Goal: Task Accomplishment & Management: Use online tool/utility

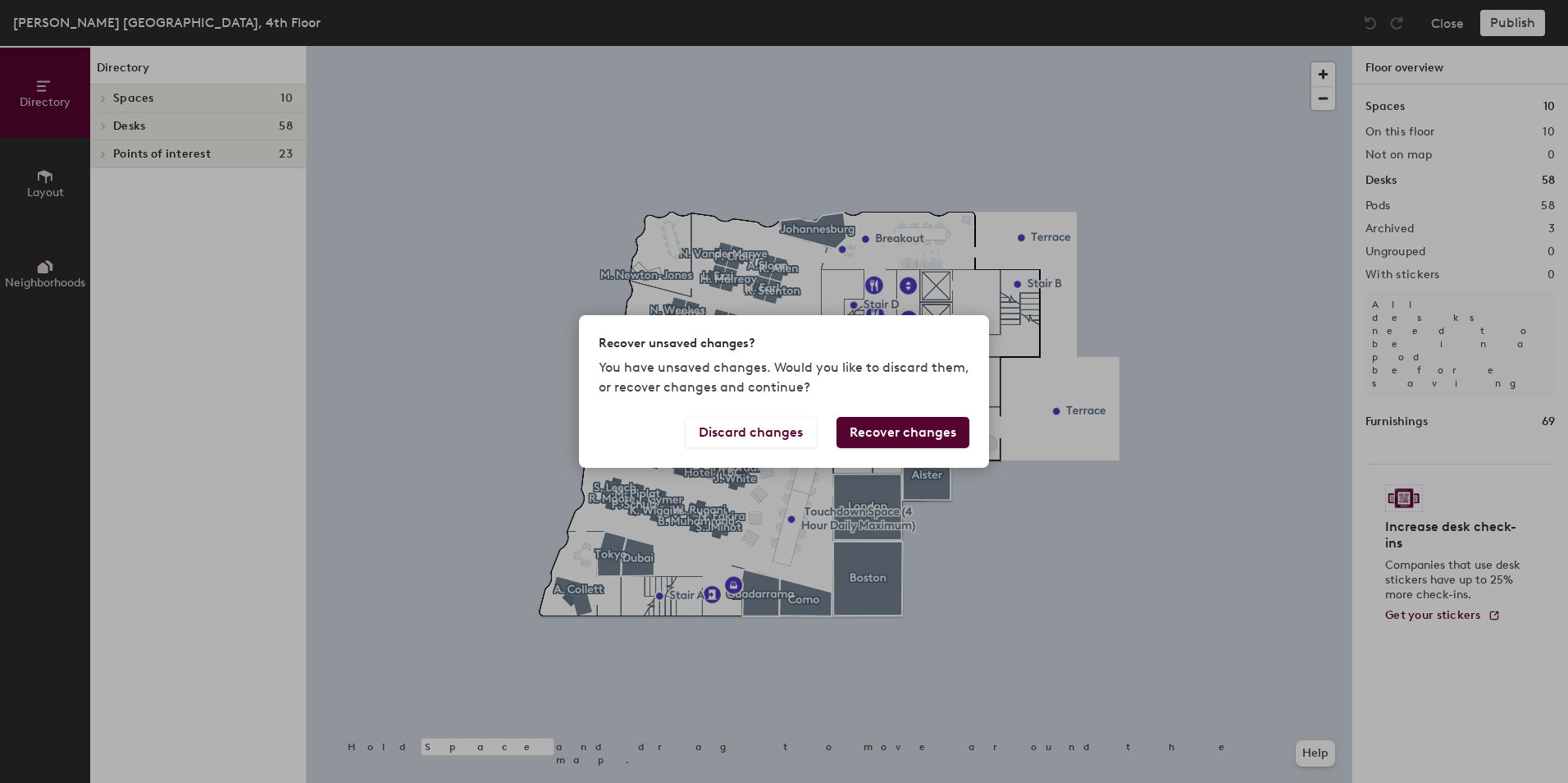
click at [896, 436] on button "Recover changes" at bounding box center [903, 432] width 133 height 31
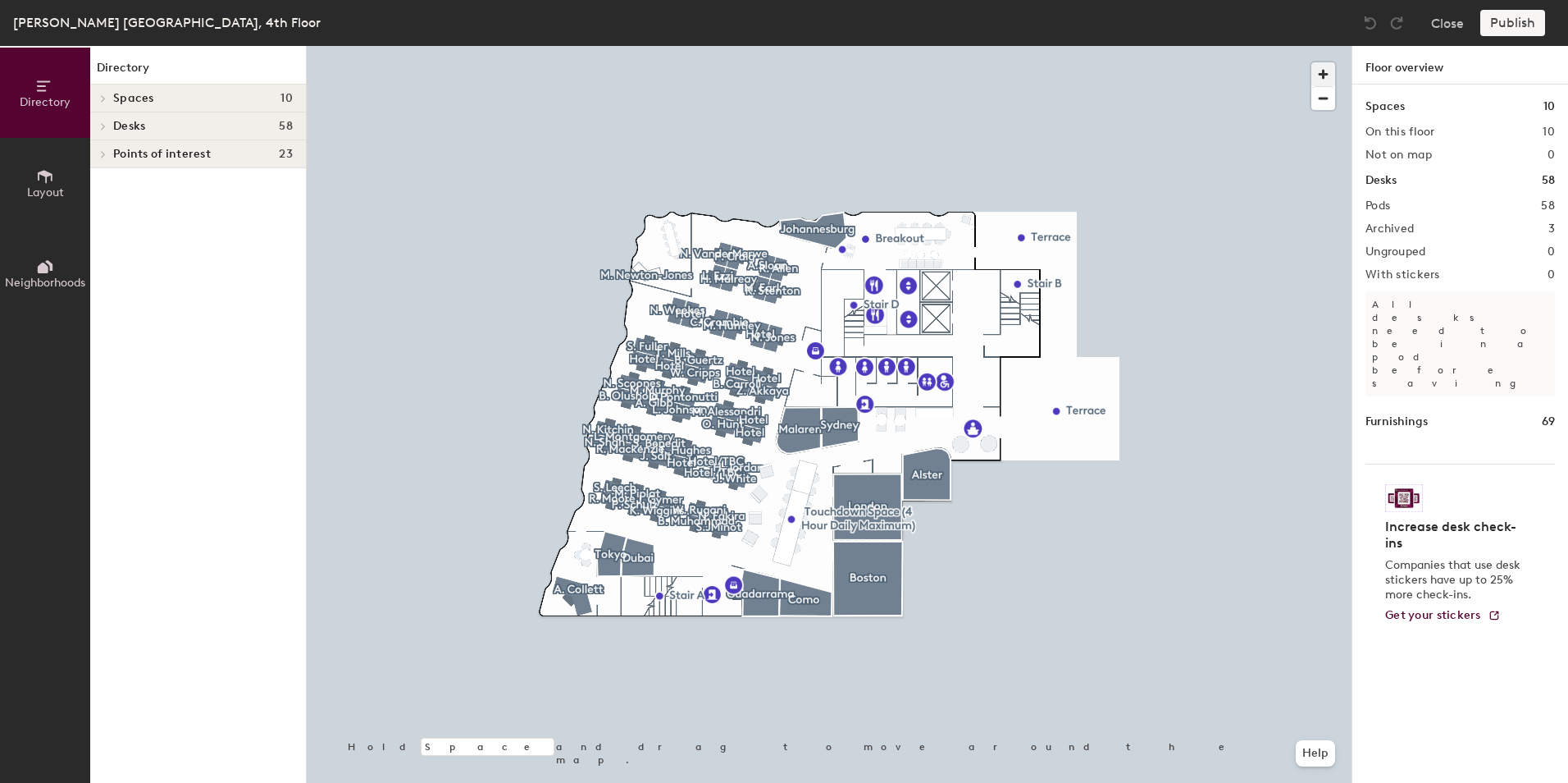
click at [1323, 70] on span "button" at bounding box center [1323, 75] width 24 height 24
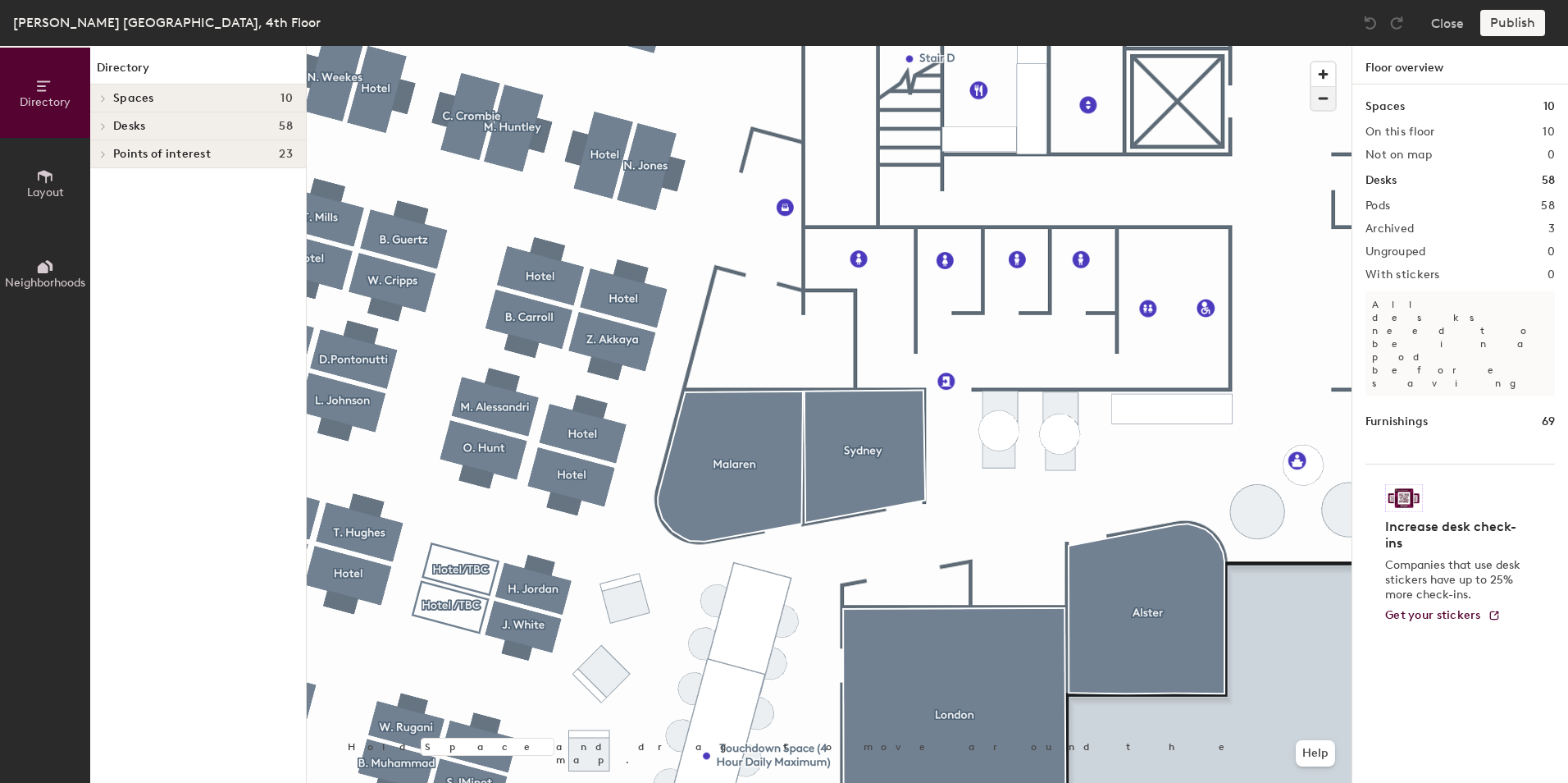
click at [1323, 99] on span "button" at bounding box center [1323, 98] width 24 height 23
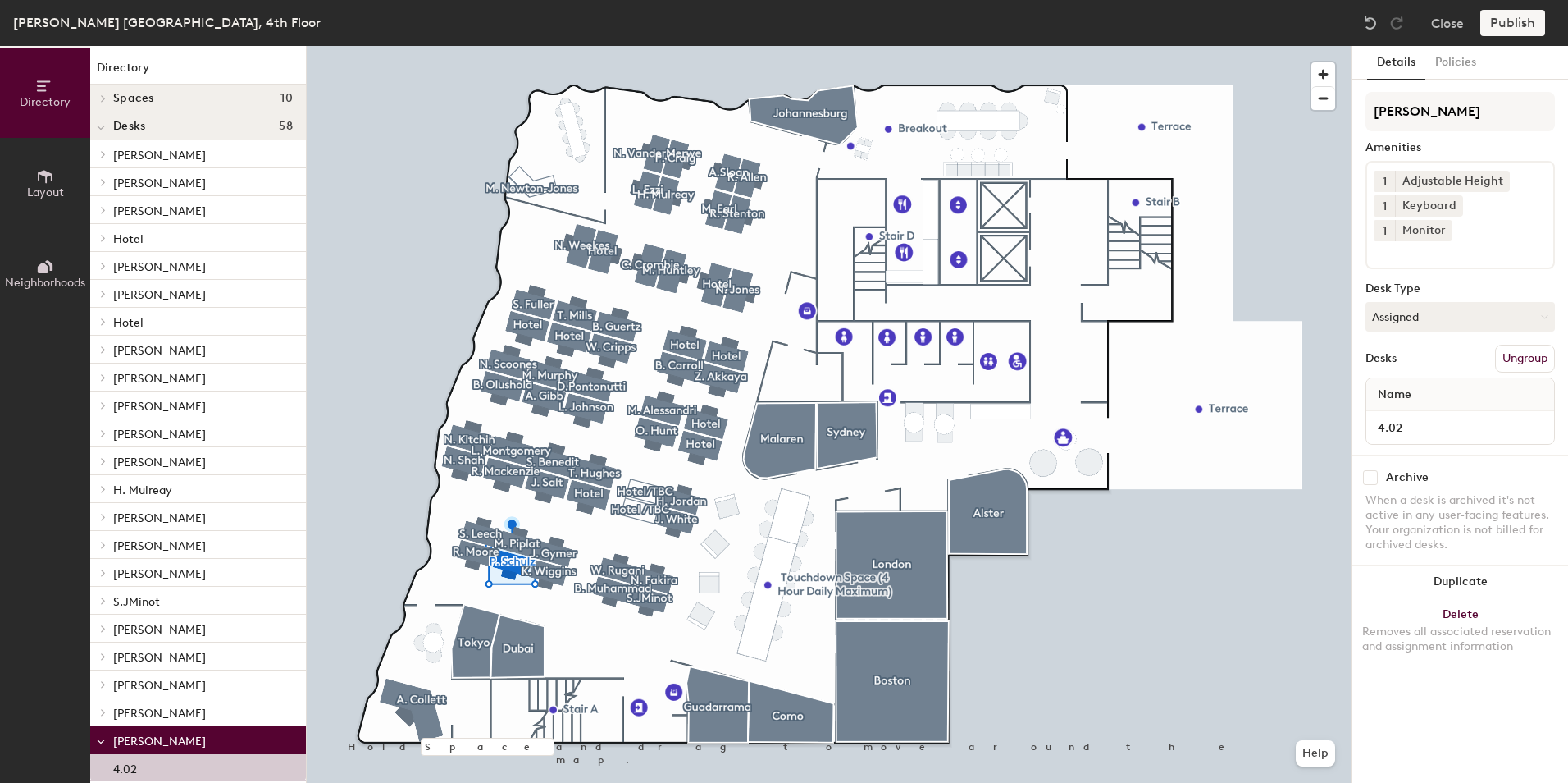
click at [1394, 220] on button "1" at bounding box center [1383, 230] width 21 height 21
click at [1394, 241] on div "2" at bounding box center [1383, 251] width 21 height 21
click at [1529, 302] on button "Assigned" at bounding box center [1460, 316] width 189 height 29
click at [1481, 356] on div "Assigned" at bounding box center [1448, 367] width 164 height 25
click at [1460, 66] on button "Policies" at bounding box center [1455, 63] width 61 height 34
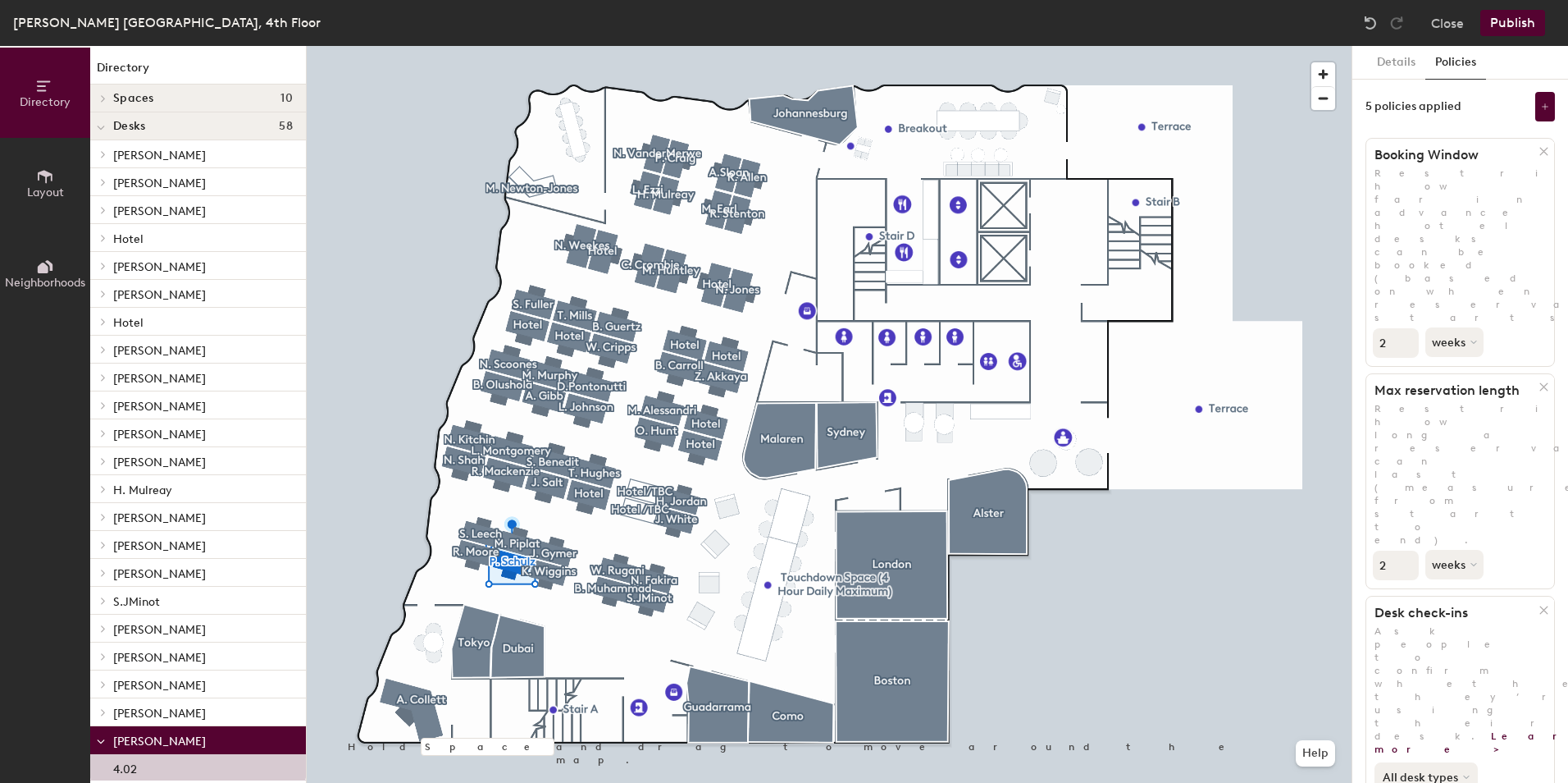
click at [1463, 774] on icon at bounding box center [1465, 777] width 6 height 6
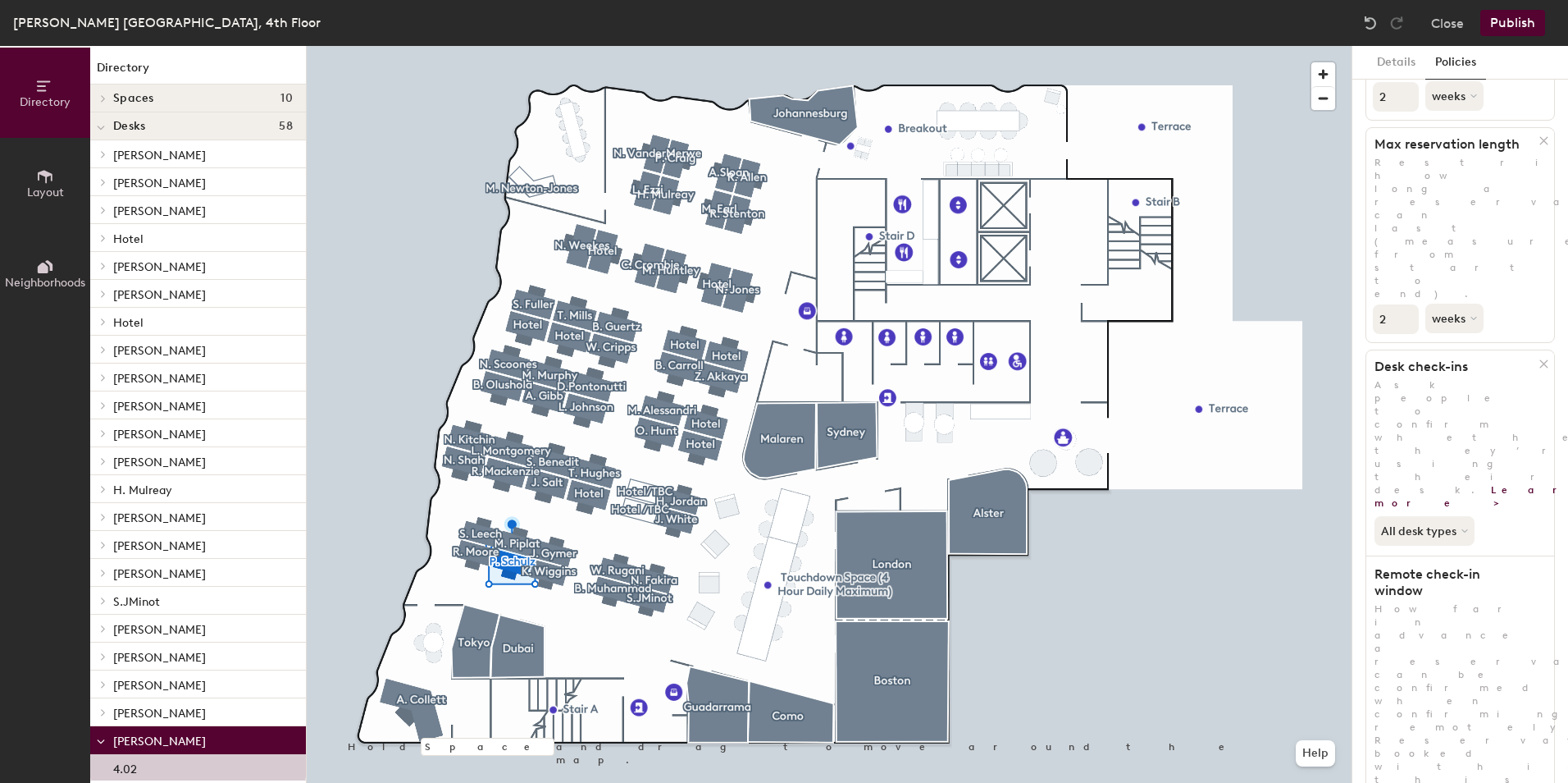
scroll to position [256, 0]
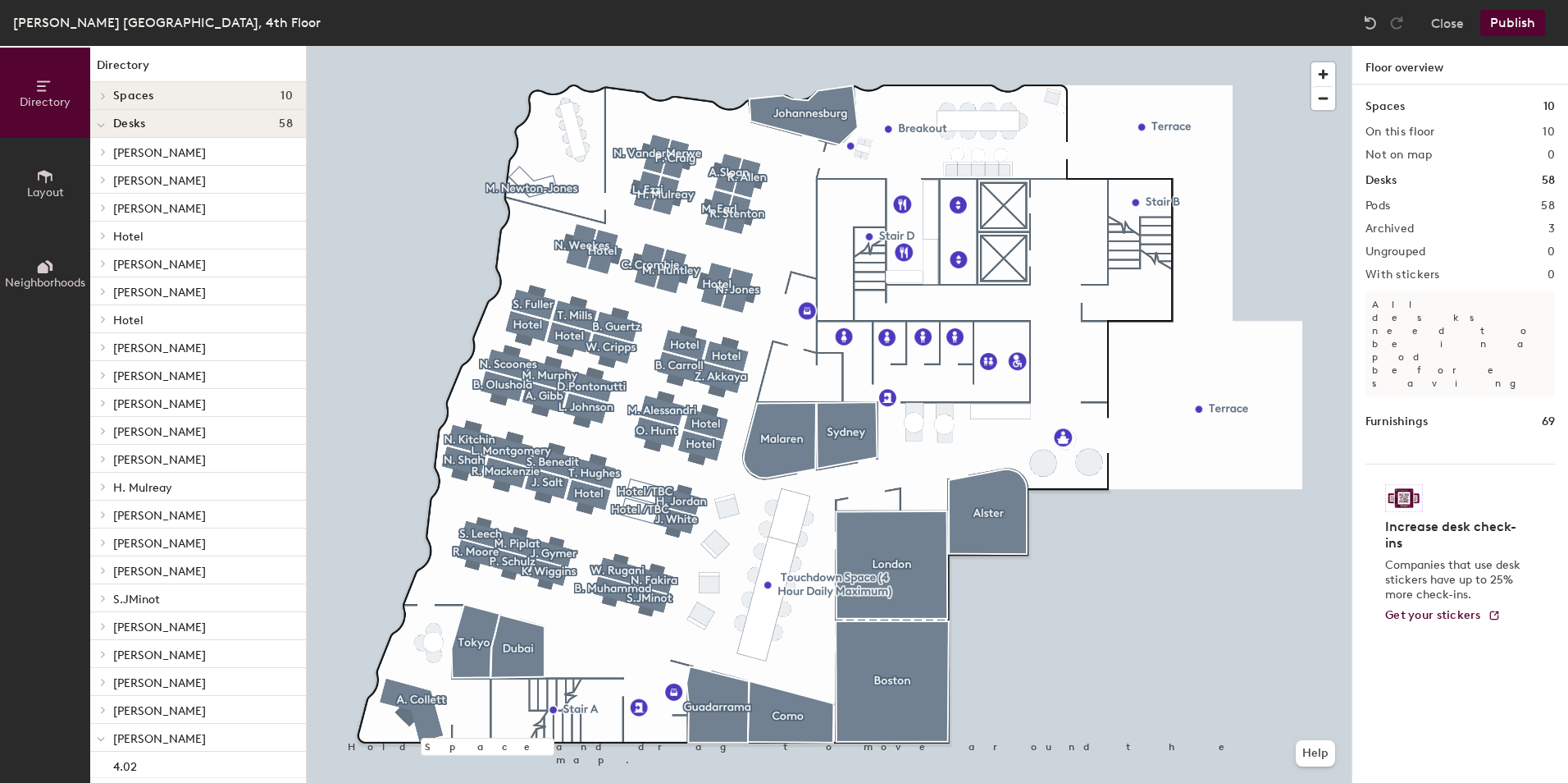
scroll to position [0, 0]
click at [1512, 19] on button "Publish" at bounding box center [1512, 23] width 65 height 26
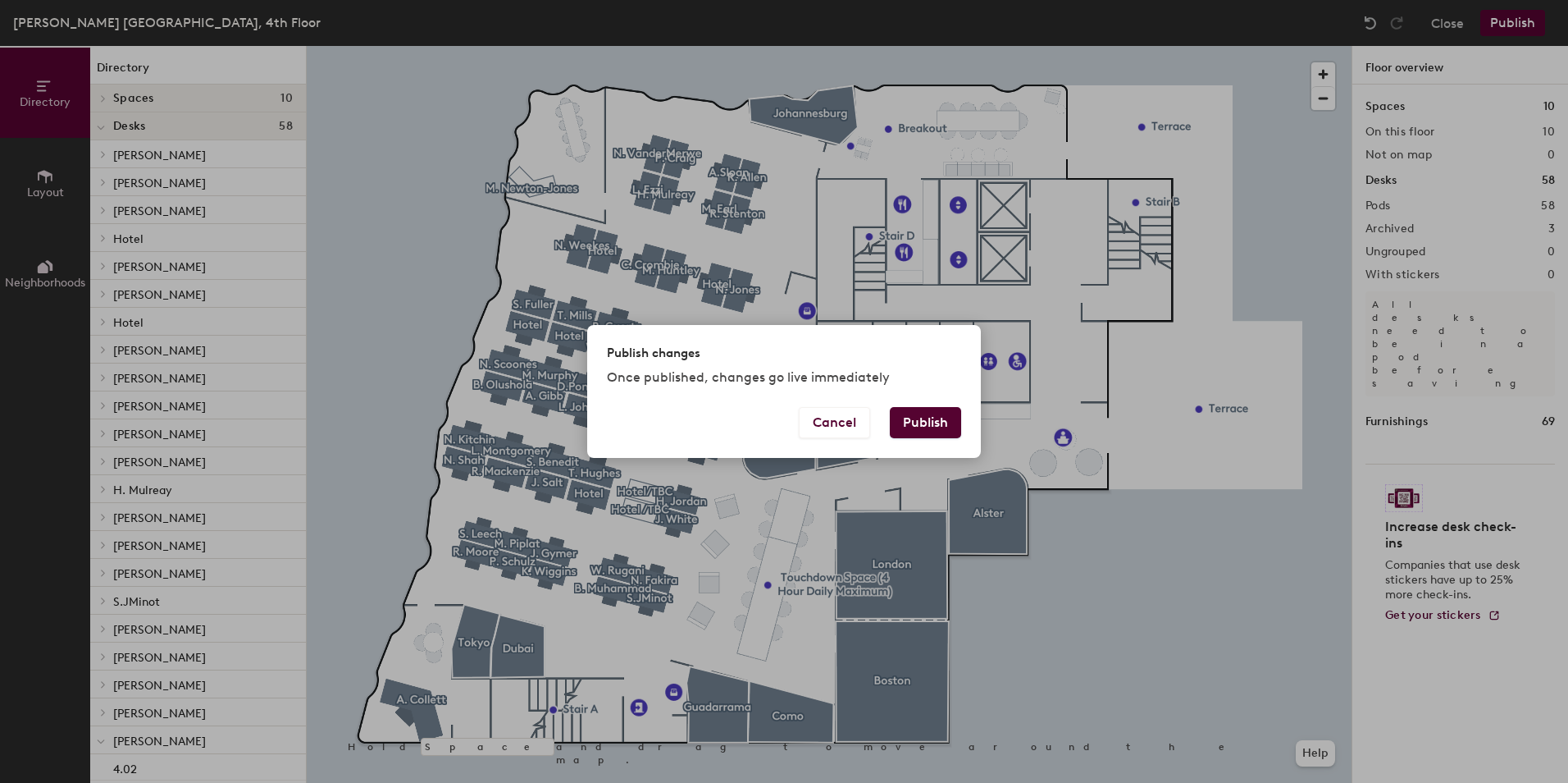
click at [943, 426] on button "Publish" at bounding box center [925, 422] width 71 height 31
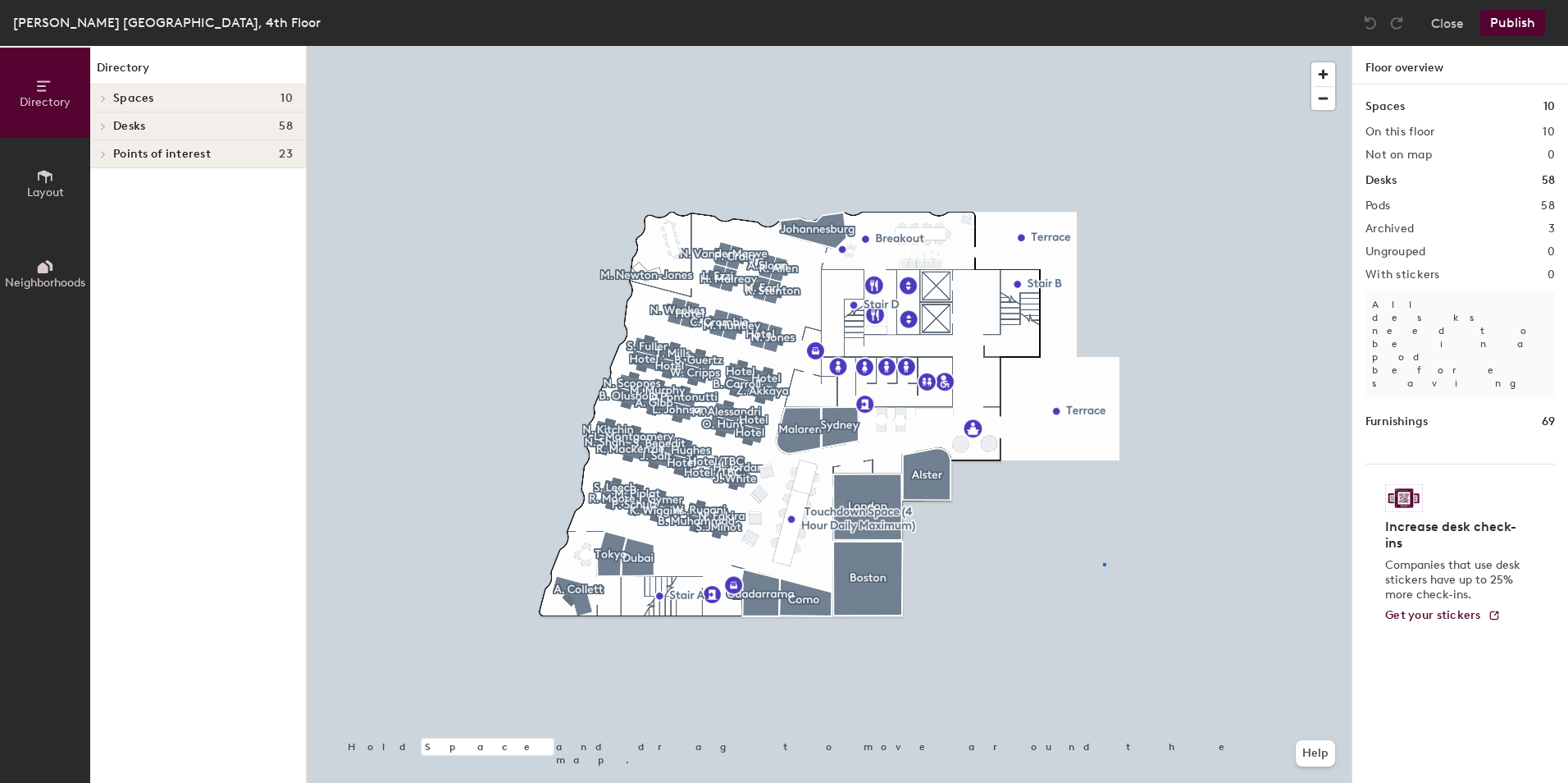
click at [1103, 46] on div at bounding box center [828, 46] width 1044 height 0
click at [1307, 46] on div at bounding box center [828, 46] width 1044 height 0
click at [1327, 66] on span "button" at bounding box center [1323, 75] width 24 height 24
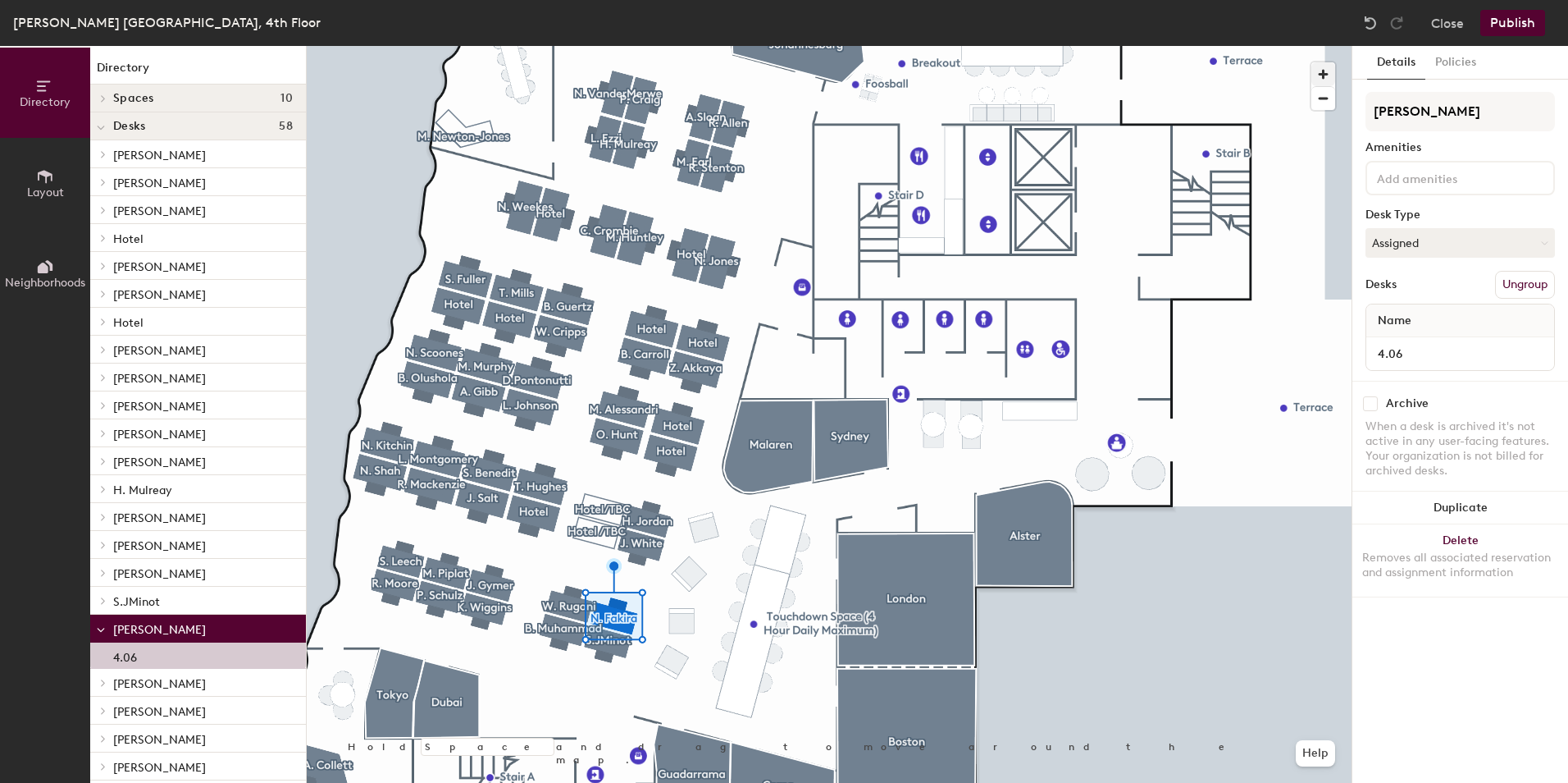
click at [1075, 46] on div at bounding box center [828, 46] width 1044 height 0
